Goal: Information Seeking & Learning: Learn about a topic

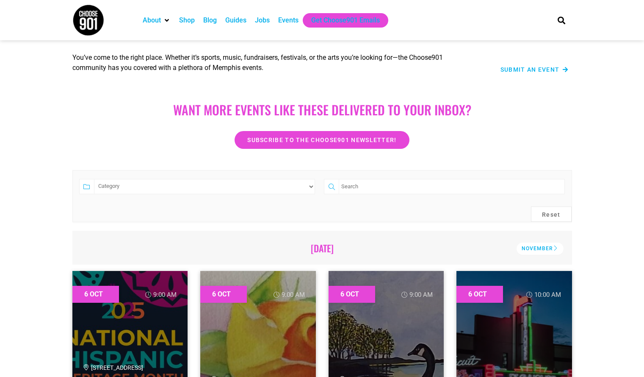
scroll to position [85, 0]
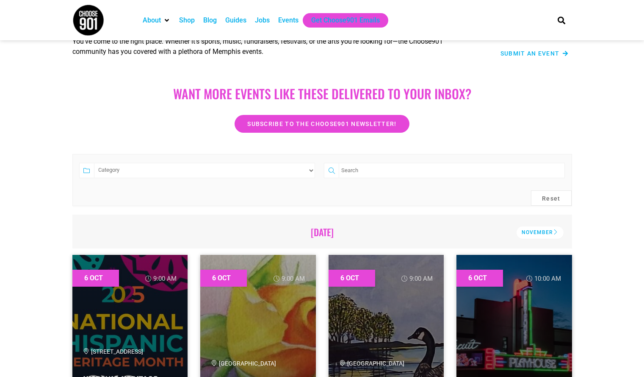
click at [174, 171] on select "Category Adults Only Career Comedy Education Family Family Friendly Festival Fi…" at bounding box center [204, 170] width 221 height 15
select select "72"
click at [94, 163] on select "Category Adults Only Career Comedy Education Family Family Friendly Festival Fi…" at bounding box center [204, 170] width 221 height 15
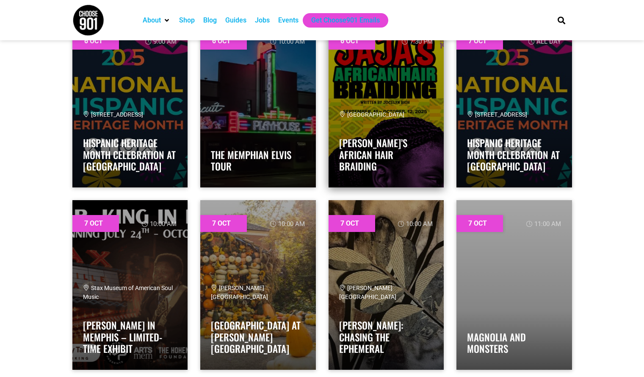
scroll to position [339, 0]
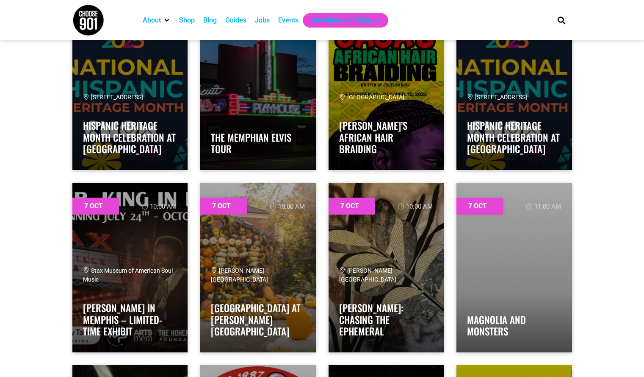
click at [267, 19] on div "Jobs" at bounding box center [262, 20] width 15 height 10
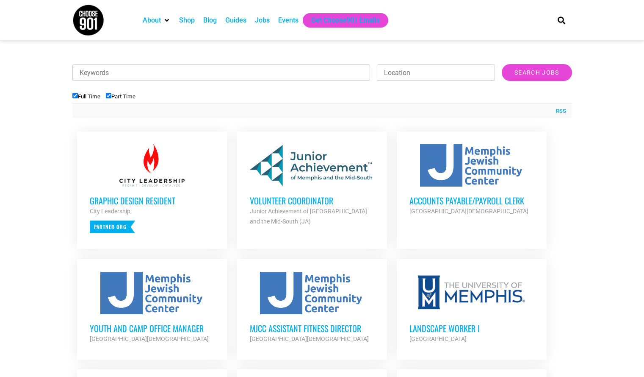
scroll to position [254, 0]
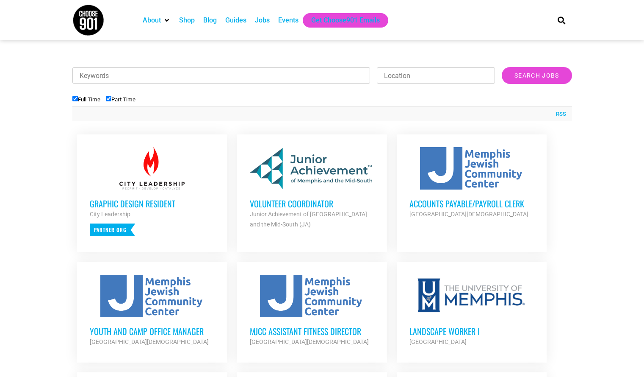
click at [165, 180] on div at bounding box center [152, 168] width 125 height 42
click at [315, 191] on div "Volunteer Coordinator Junior Achievement of Memphis and the Mid-South (JA) Part…" at bounding box center [312, 209] width 125 height 40
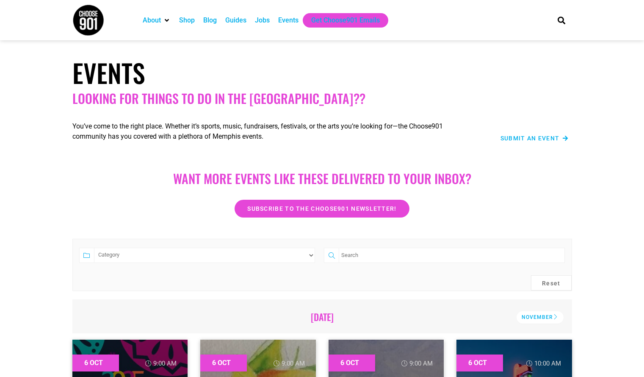
click at [262, 20] on div "Jobs" at bounding box center [262, 20] width 15 height 10
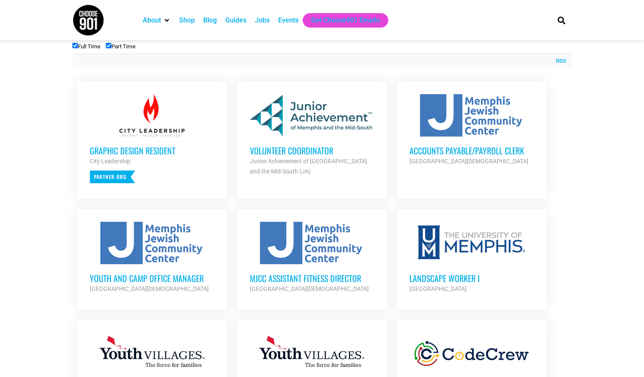
scroll to position [296, 0]
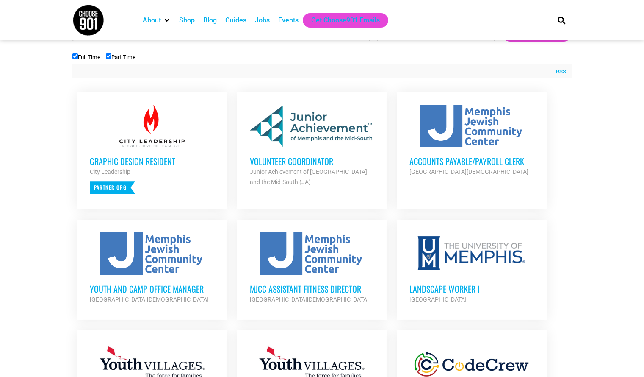
click at [296, 177] on div "Junior Achievement of [GEOGRAPHIC_DATA] and the Mid-South (JA)" at bounding box center [312, 176] width 125 height 20
click at [457, 175] on div "[GEOGRAPHIC_DATA][DEMOGRAPHIC_DATA]" at bounding box center [472, 171] width 125 height 10
click at [175, 272] on div at bounding box center [152, 253] width 125 height 42
click at [333, 264] on div at bounding box center [312, 253] width 125 height 42
click at [477, 275] on div "Landscape Worker I University of Memphis Partner Org" at bounding box center [472, 289] width 125 height 30
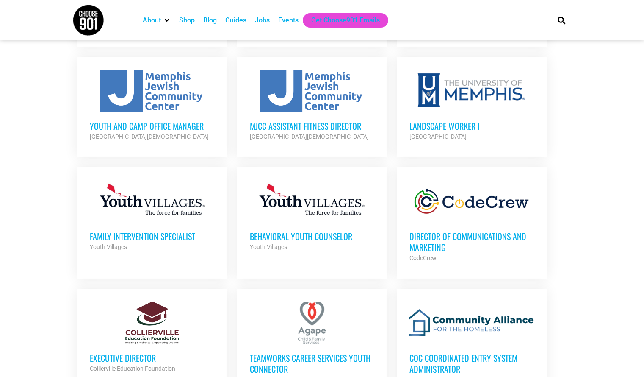
scroll to position [466, 0]
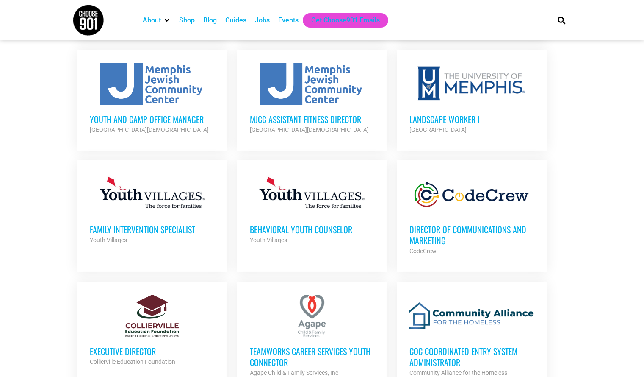
click at [127, 213] on div at bounding box center [152, 194] width 125 height 42
click at [316, 242] on div "Youth Villages" at bounding box center [312, 240] width 125 height 10
click at [481, 246] on div "CodeCrew" at bounding box center [472, 251] width 125 height 10
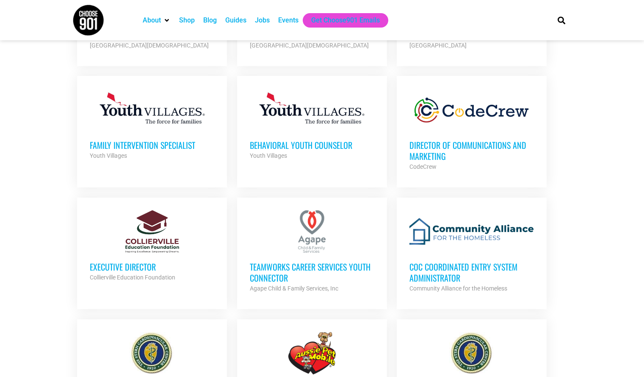
scroll to position [551, 0]
click at [322, 278] on h3 "TeamWorks Career Services Youth Connector" at bounding box center [312, 271] width 125 height 22
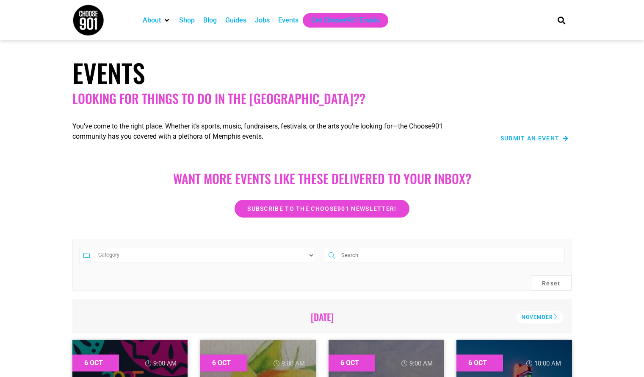
click at [263, 19] on div "Jobs" at bounding box center [262, 20] width 15 height 10
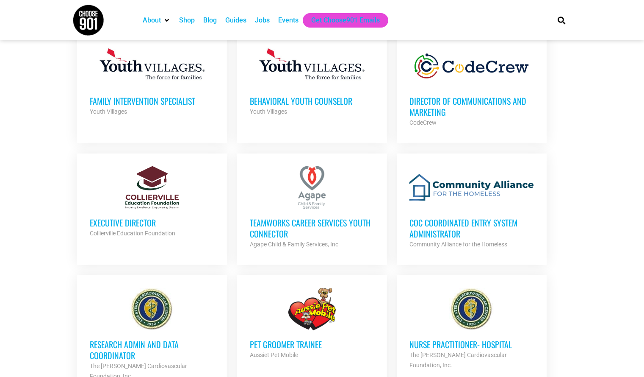
scroll to position [635, 0]
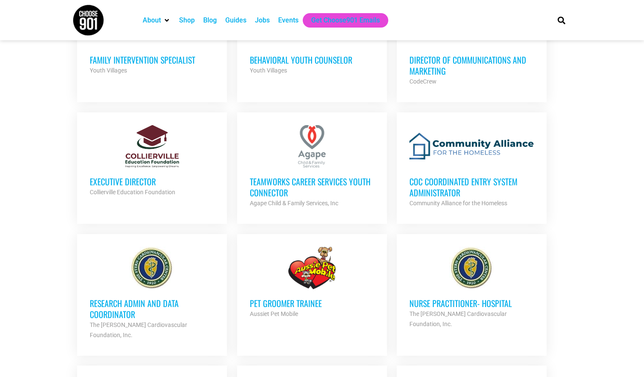
click at [477, 165] on div at bounding box center [472, 146] width 125 height 42
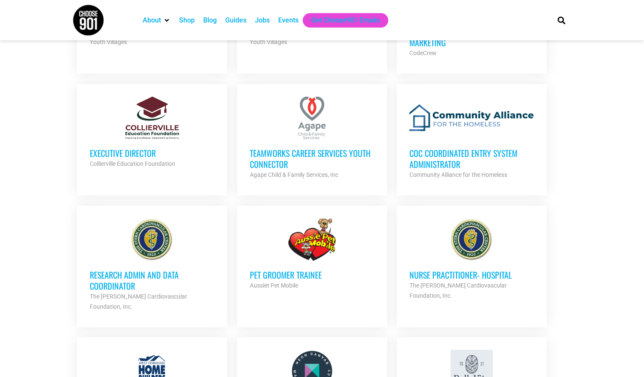
scroll to position [678, 0]
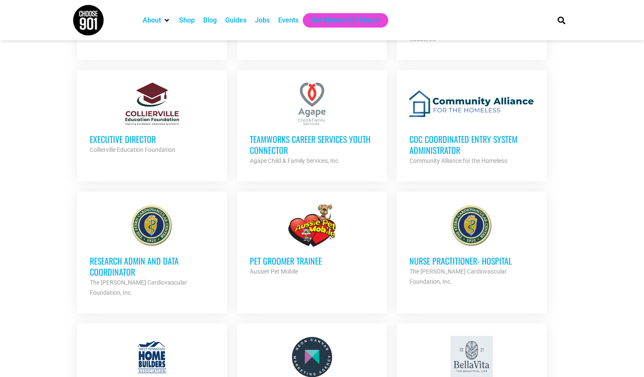
click at [147, 269] on h3 "Research Admin and Data Coordinator" at bounding box center [152, 266] width 125 height 22
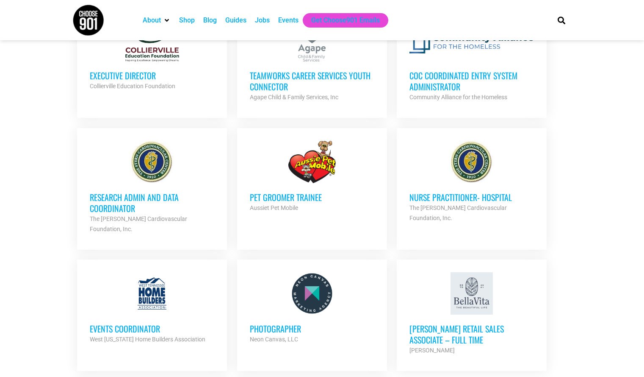
scroll to position [762, 0]
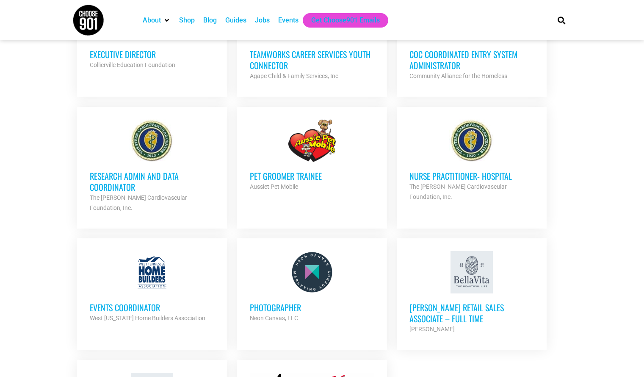
click at [156, 311] on link "Events Coordinator West [US_STATE] Home Builders Association Partner Org Full T…" at bounding box center [152, 286] width 150 height 97
click at [463, 324] on div "Bella Vita" at bounding box center [472, 329] width 125 height 10
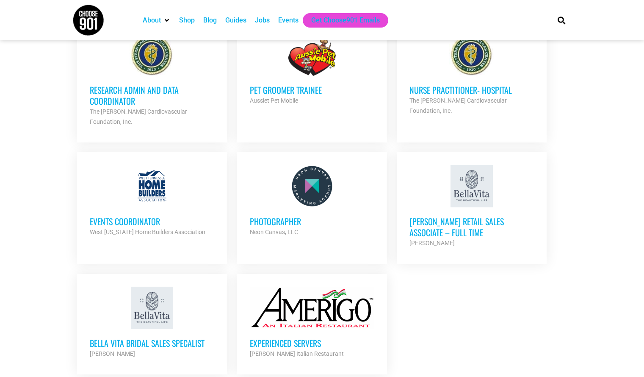
scroll to position [889, 0]
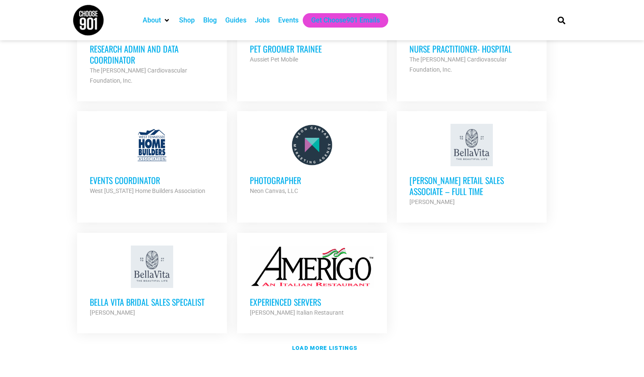
click at [159, 268] on div at bounding box center [152, 266] width 125 height 42
click at [337, 259] on div at bounding box center [312, 266] width 125 height 42
